Goal: Transaction & Acquisition: Book appointment/travel/reservation

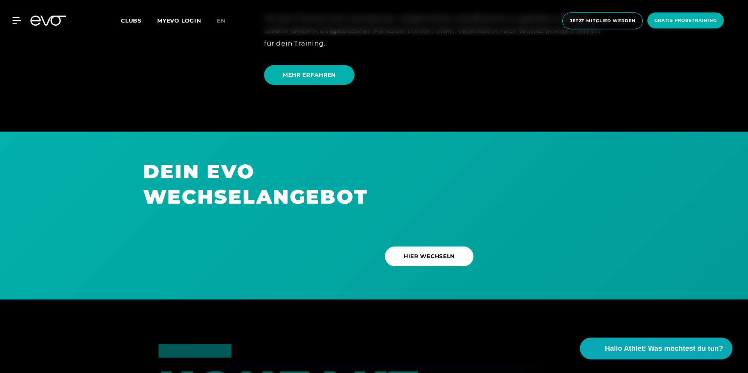
scroll to position [2276, 0]
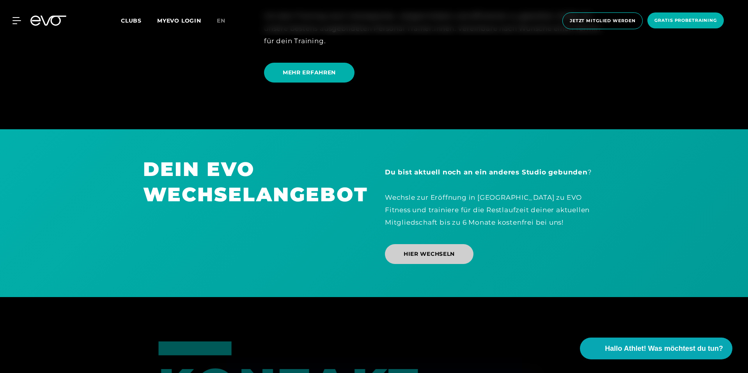
click at [430, 253] on span "HIER WECHSELN" at bounding box center [428, 254] width 51 height 8
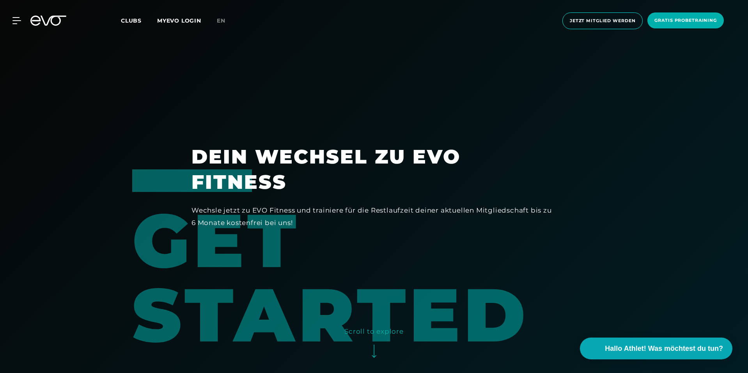
click at [430, 253] on div "GET STARTED" at bounding box center [349, 261] width 435 height 183
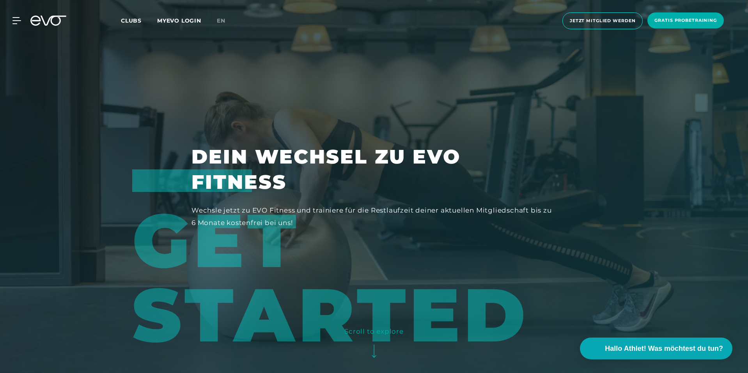
click at [143, 19] on link "Clubs" at bounding box center [139, 20] width 36 height 7
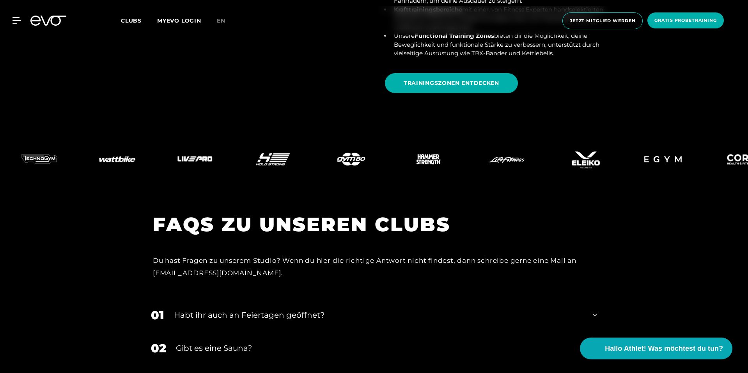
scroll to position [3070, 0]
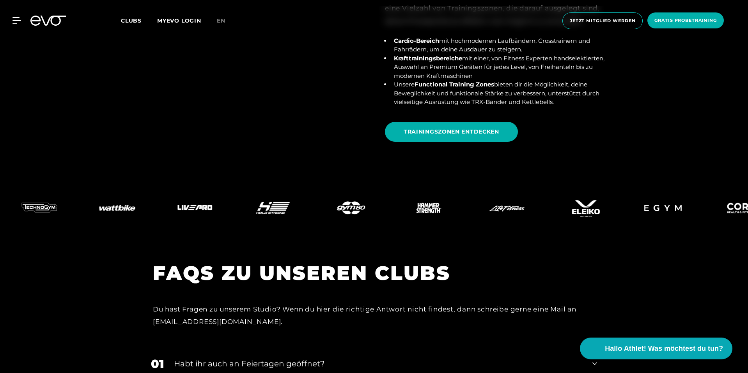
drag, startPoint x: 395, startPoint y: 143, endPoint x: 401, endPoint y: 142, distance: 6.2
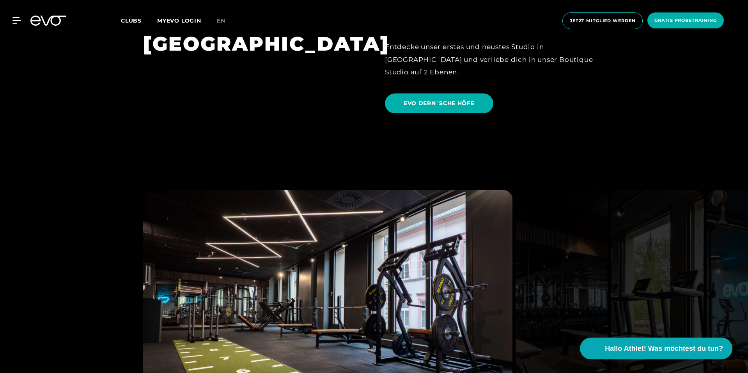
scroll to position [1791, 0]
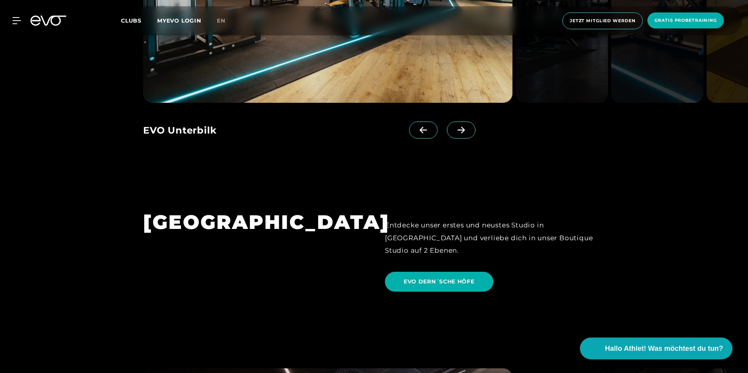
click at [22, 3] on div "MyEVO Login Über EVO Mitgliedschaften Probetraining TAGESPASS EVO Studios Düsse…" at bounding box center [374, 21] width 748 height 42
click at [21, 22] on div "MyEVO Login Über EVO Mitgliedschaften Probetraining TAGESPASS EVO Studios Düsse…" at bounding box center [11, 20] width 27 height 7
click at [16, 19] on icon at bounding box center [17, 20] width 11 height 7
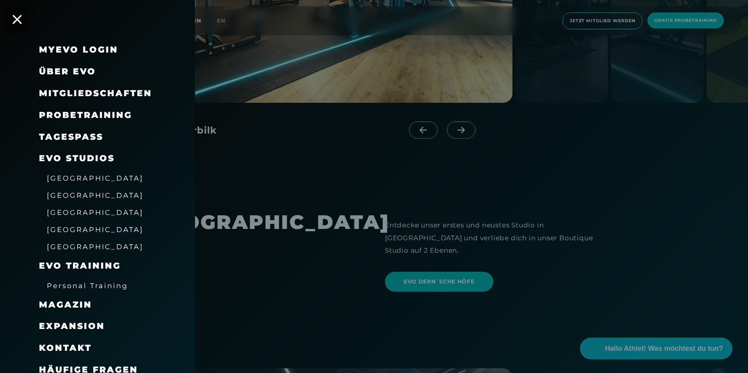
click at [75, 115] on span "Probetraining" at bounding box center [85, 115] width 93 height 11
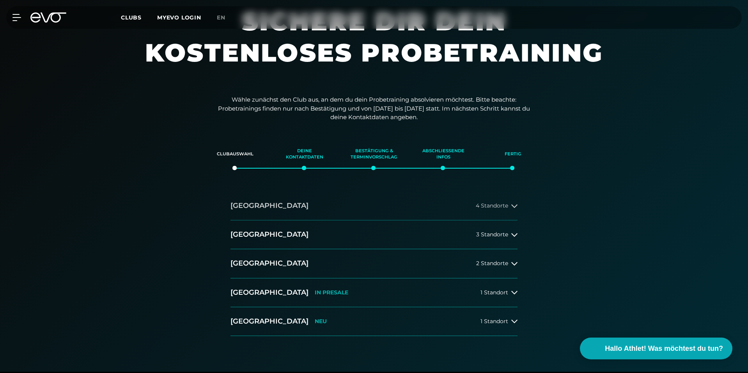
scroll to position [133, 0]
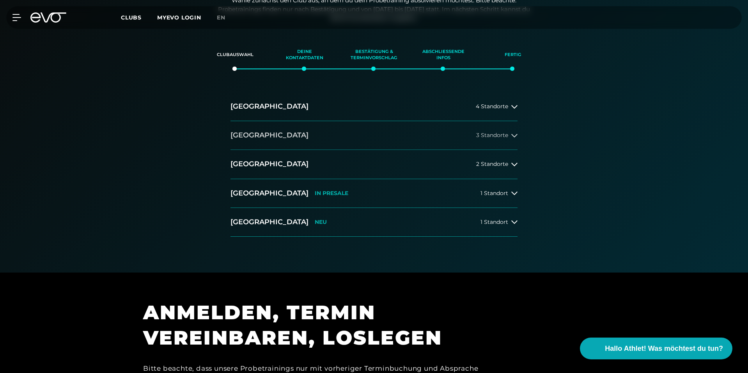
click at [495, 134] on span "3 Standorte" at bounding box center [492, 136] width 32 height 6
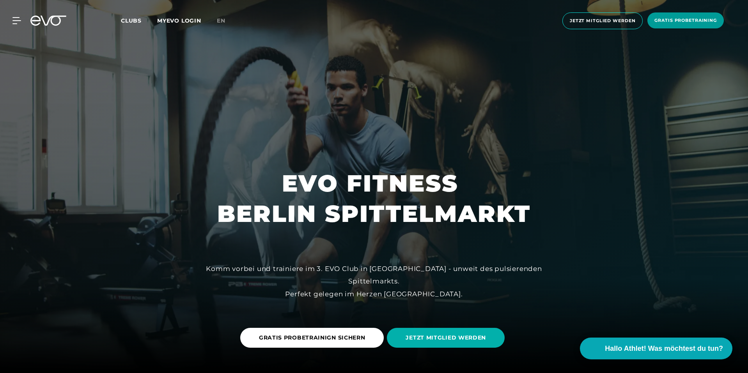
click at [656, 17] on span "Gratis Probetraining" at bounding box center [685, 20] width 62 height 7
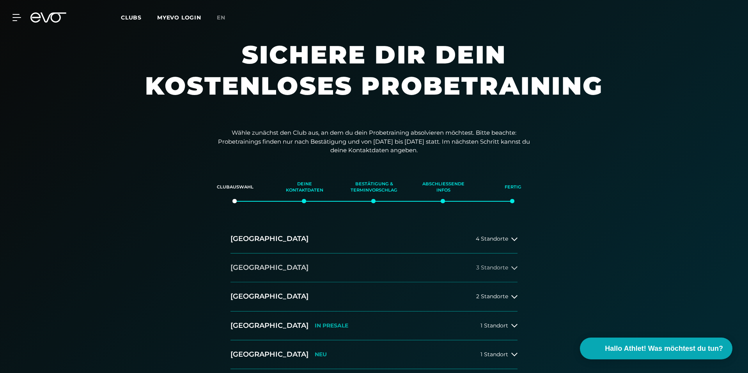
click at [462, 267] on button "[GEOGRAPHIC_DATA] 3 Standorte" at bounding box center [373, 268] width 287 height 29
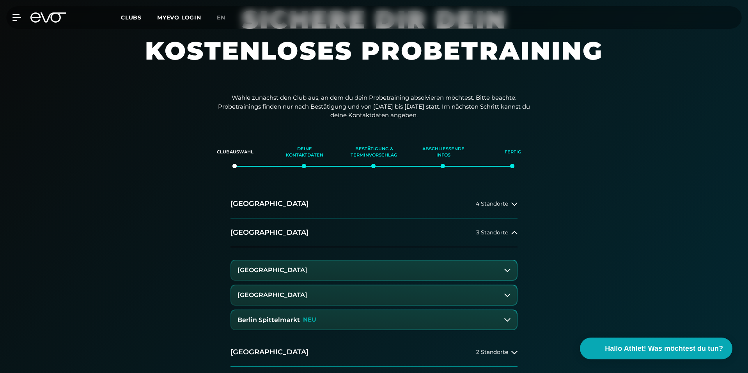
scroll to position [50, 0]
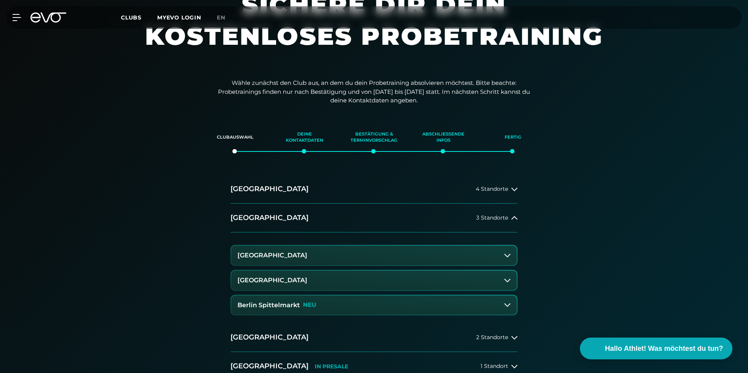
click at [506, 276] on button "[GEOGRAPHIC_DATA]" at bounding box center [373, 280] width 285 height 19
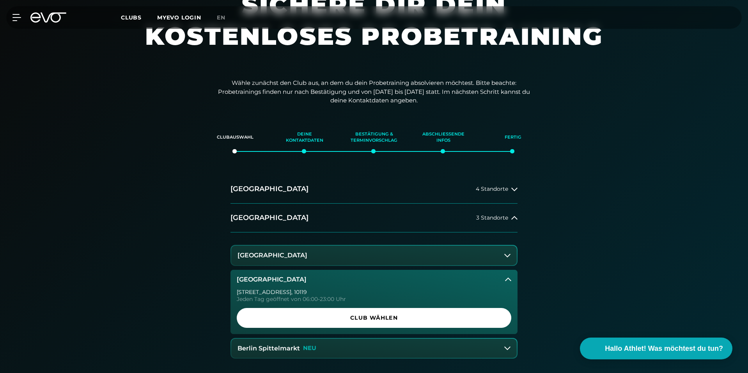
click at [507, 260] on button "[GEOGRAPHIC_DATA]" at bounding box center [373, 255] width 285 height 19
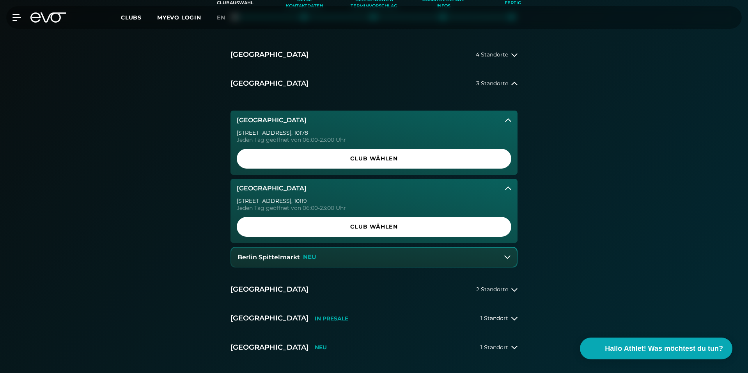
scroll to position [197, 0]
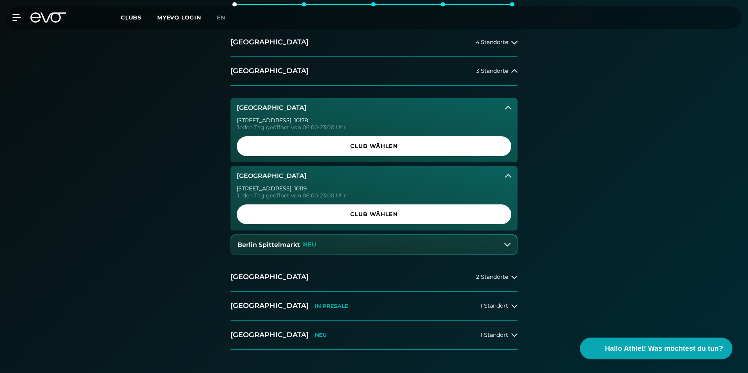
click at [508, 248] on button "Berlin Spittelmarkt NEU" at bounding box center [373, 244] width 285 height 19
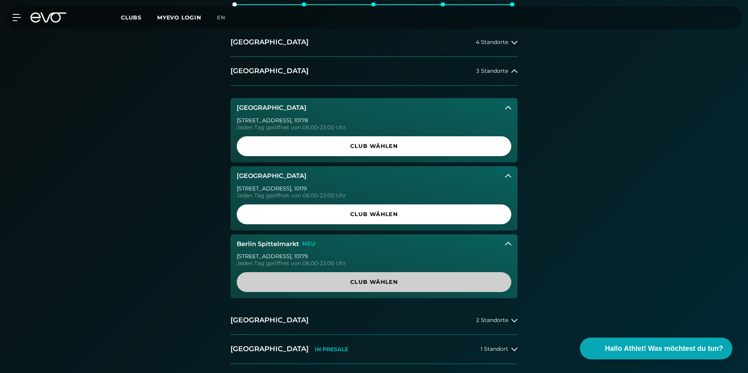
click at [390, 278] on span "Club wählen" at bounding box center [373, 282] width 237 height 8
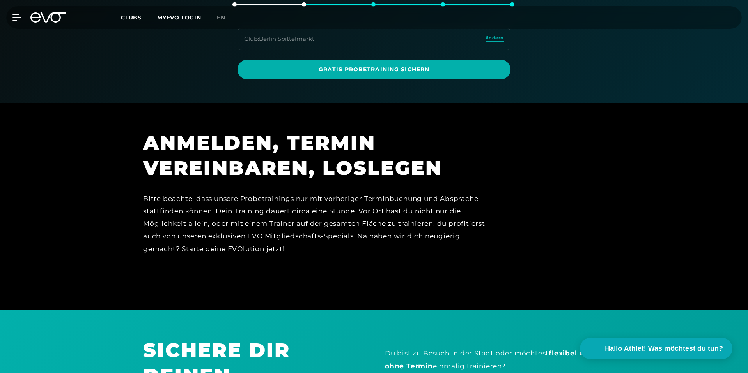
scroll to position [134, 0]
